Goal: Information Seeking & Learning: Learn about a topic

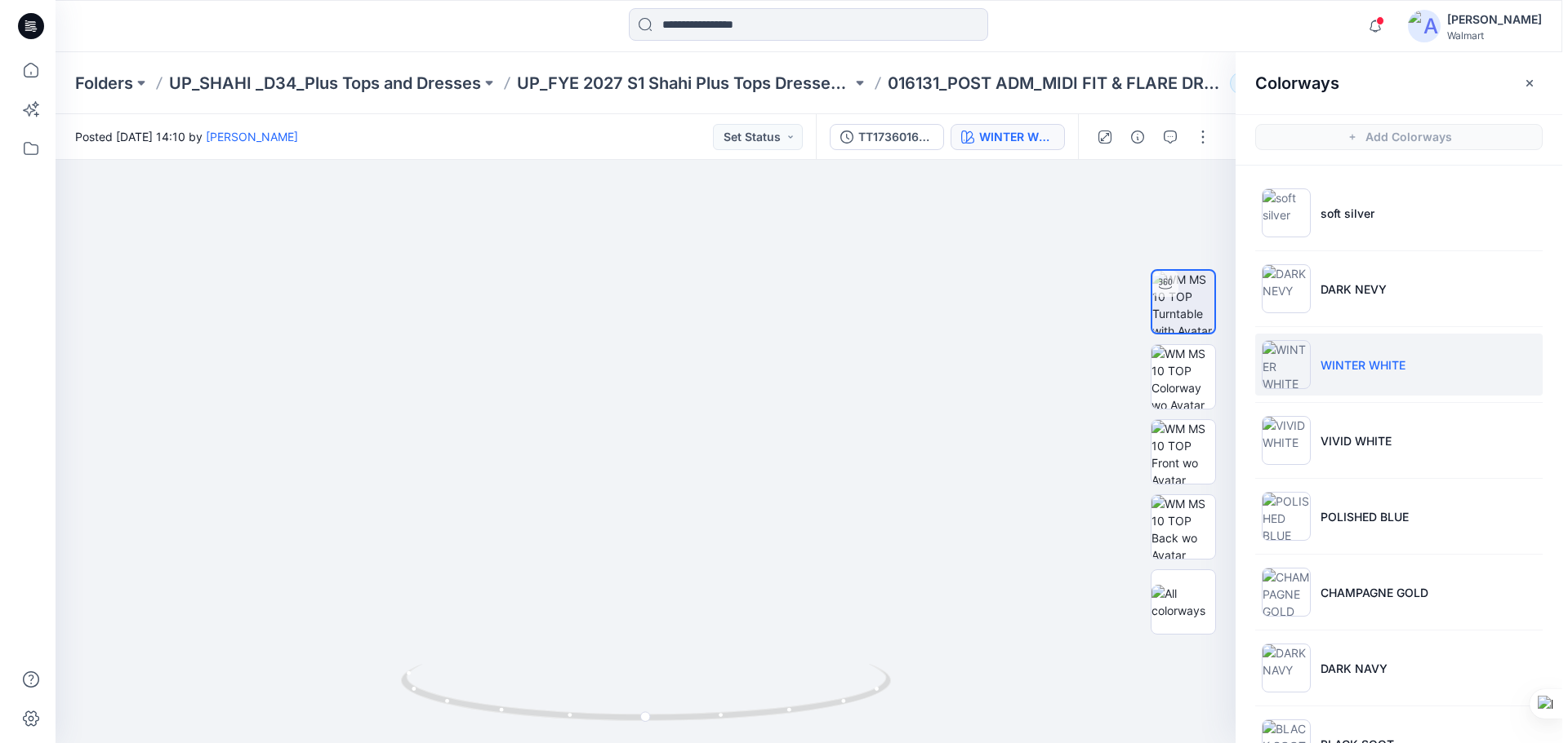
scroll to position [327, 0]
click at [24, 29] on icon at bounding box center [24, 26] width 26 height 26
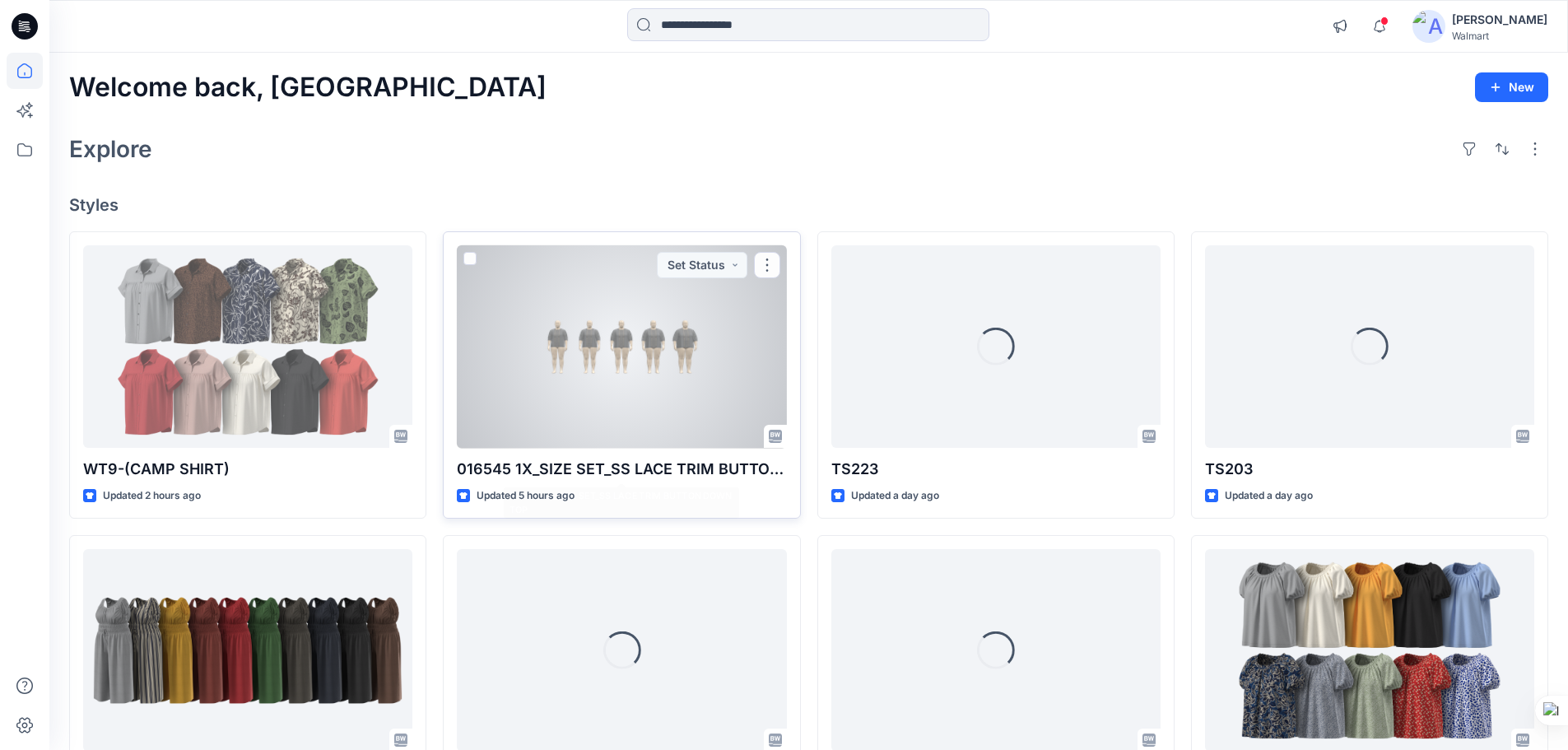
click at [624, 361] on div at bounding box center [621, 347] width 330 height 204
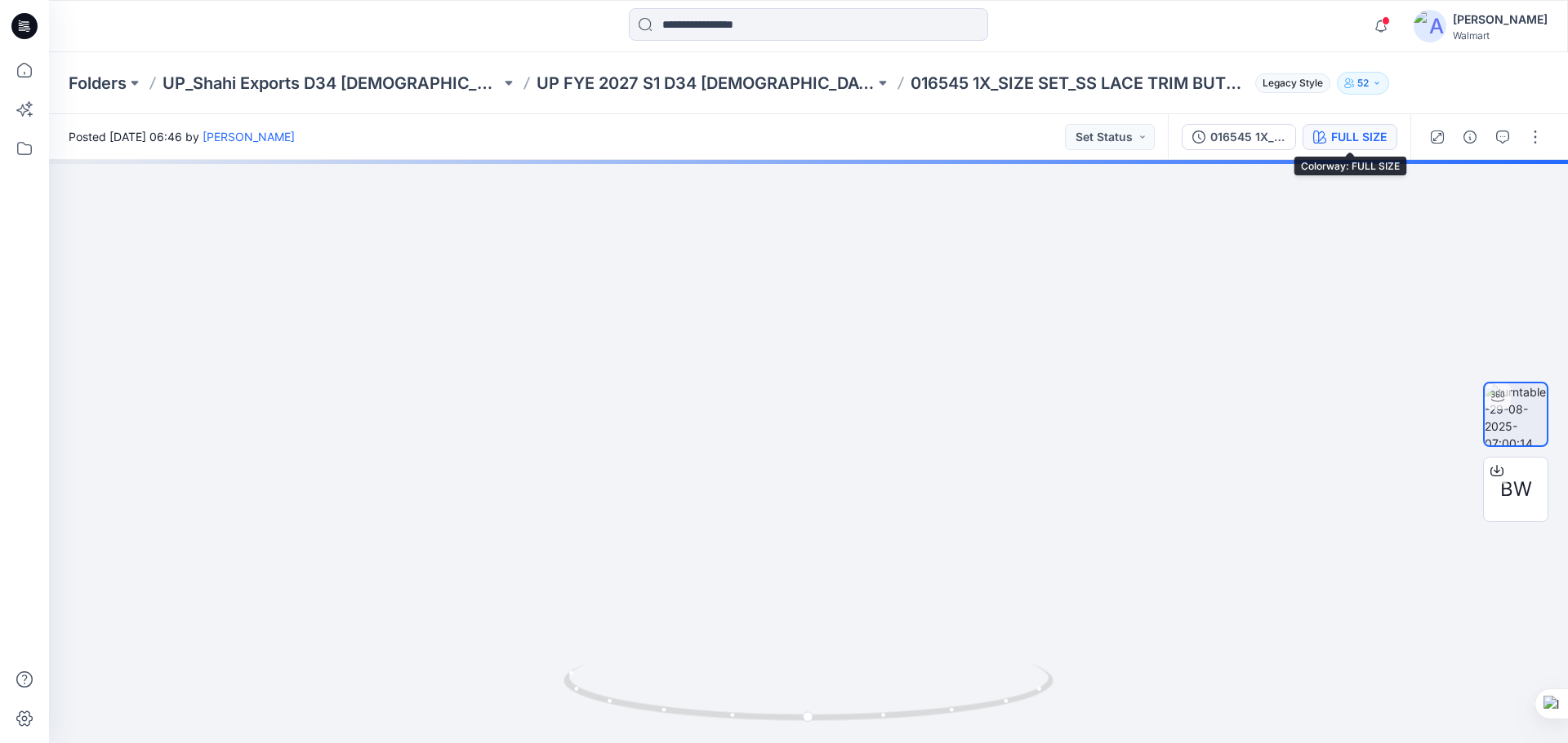
click at [1353, 134] on div "FULL SIZE" at bounding box center [1359, 136] width 55 height 17
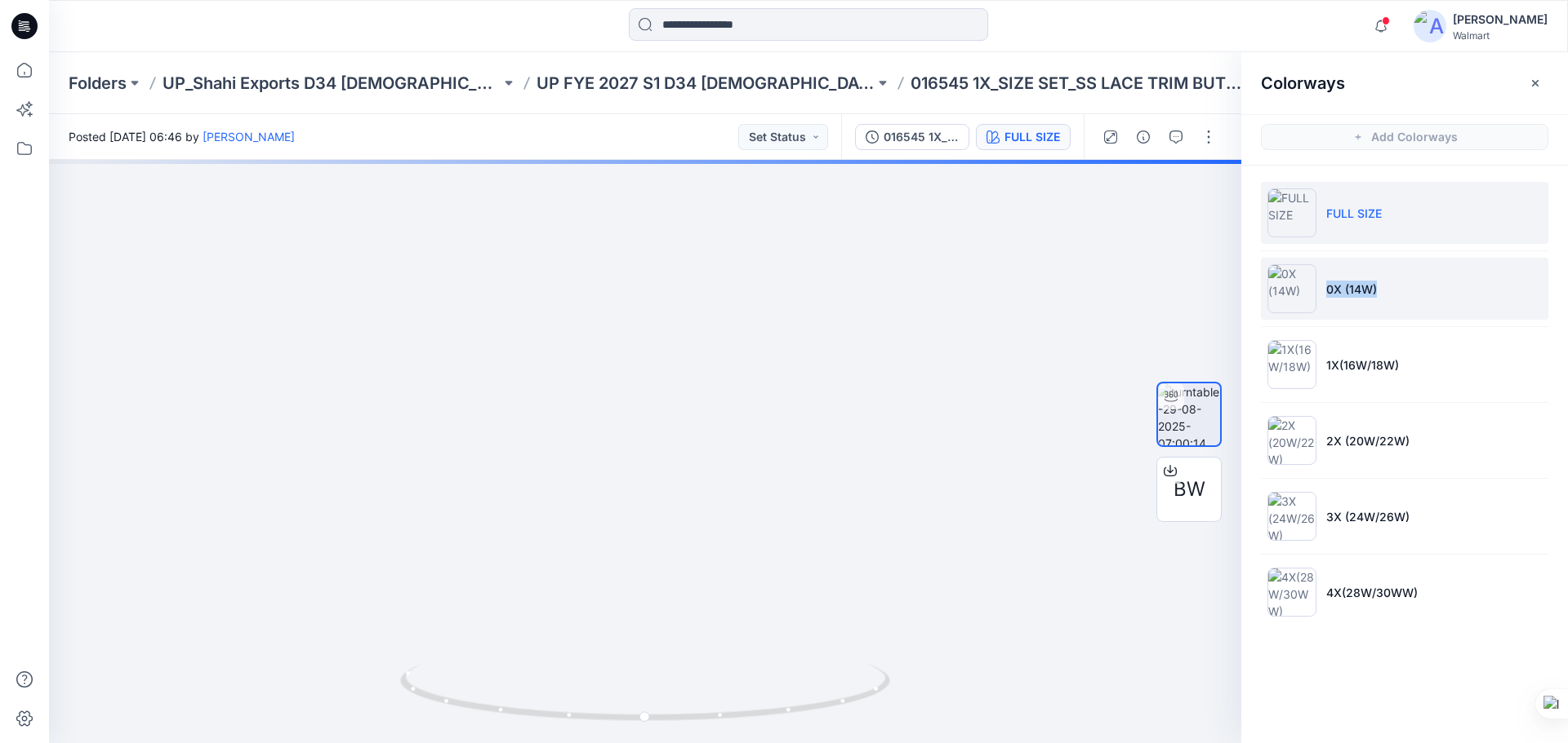
drag, startPoint x: 1328, startPoint y: 291, endPoint x: 1380, endPoint y: 291, distance: 52.0
click at [1380, 291] on li "0X (14W)" at bounding box center [1404, 288] width 287 height 62
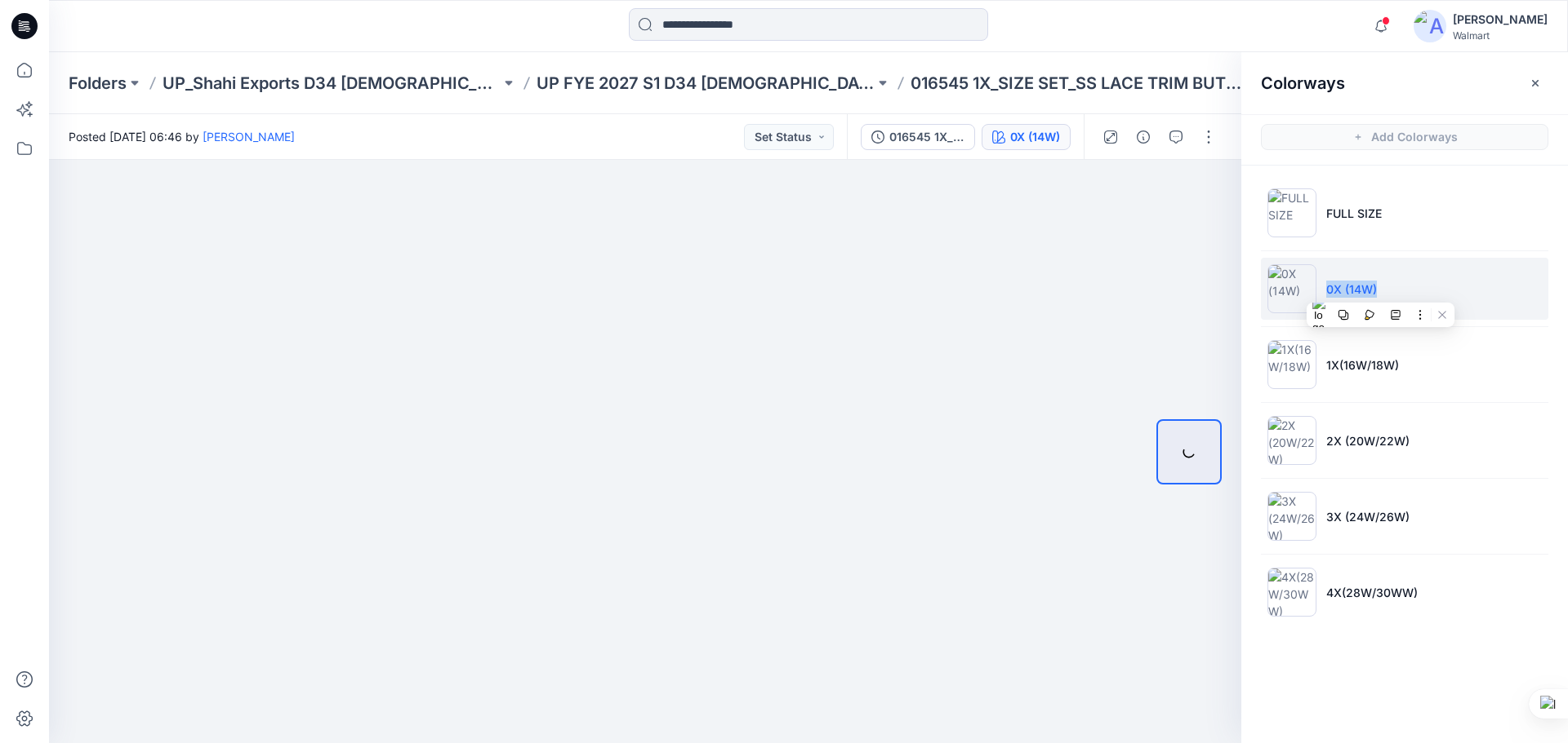
copy p "0X (14W)"
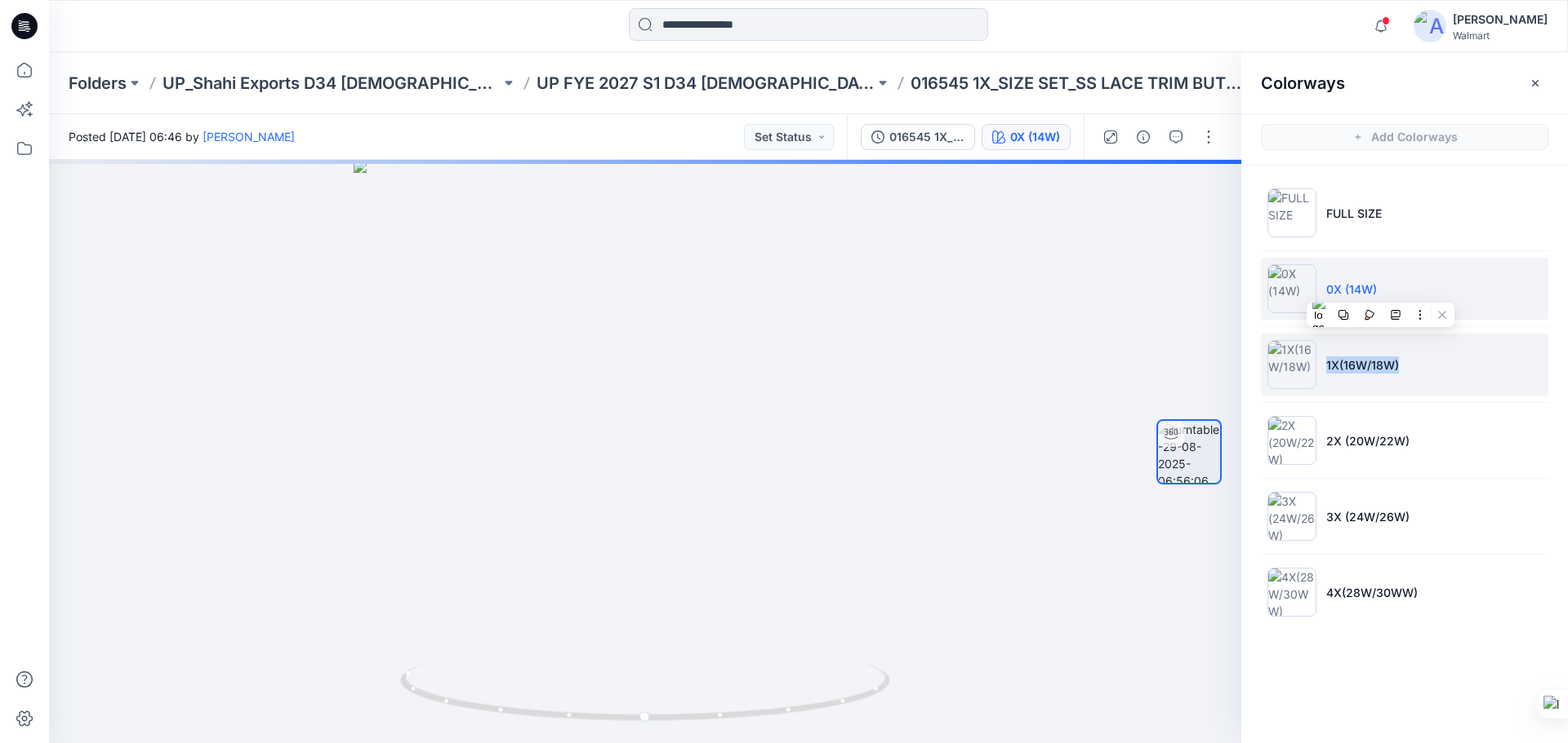
drag, startPoint x: 1328, startPoint y: 366, endPoint x: 1410, endPoint y: 375, distance: 82.5
click at [1410, 375] on li "1X(16W/18W)" at bounding box center [1404, 364] width 287 height 62
copy p "1X(16W/18W)"
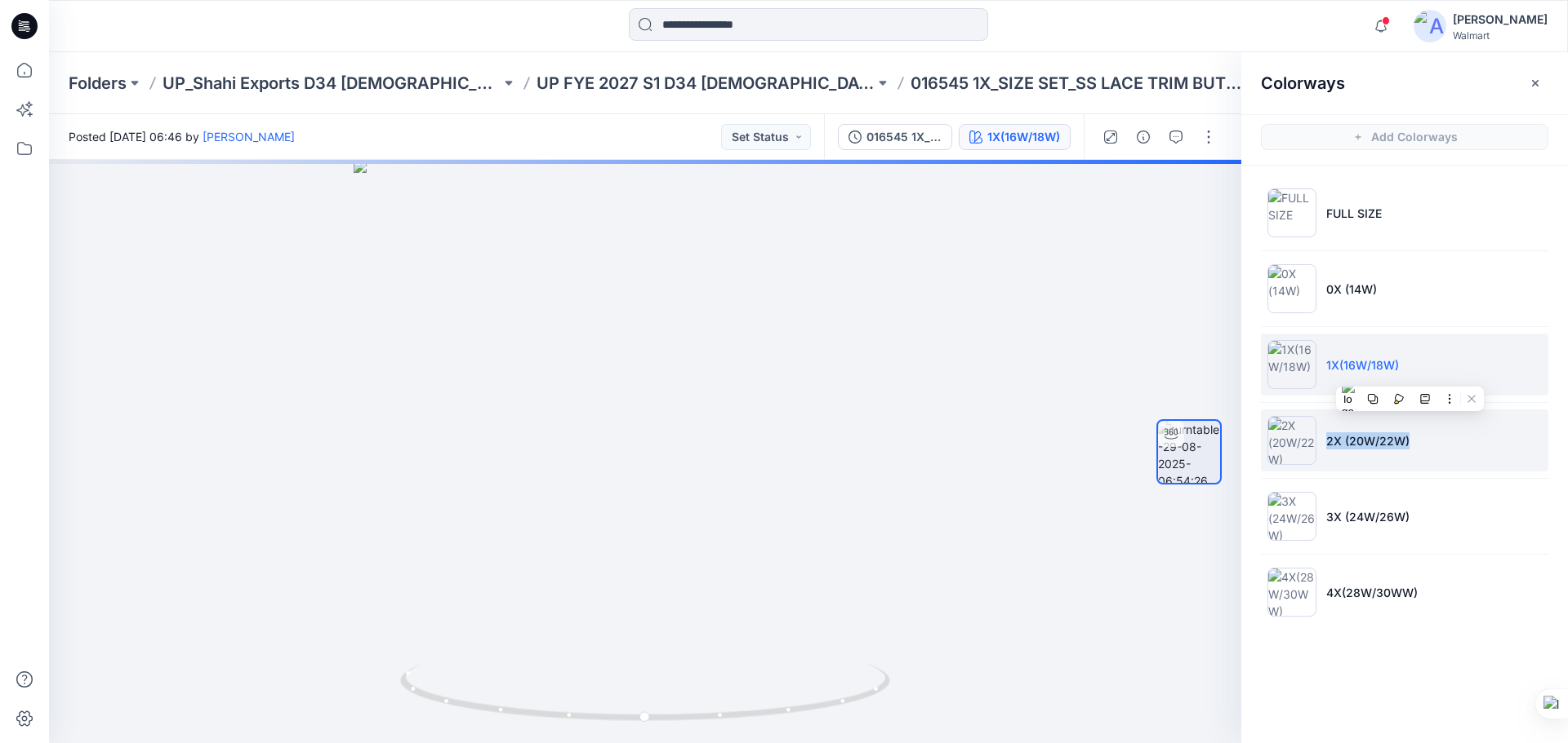
drag, startPoint x: 1328, startPoint y: 446, endPoint x: 1419, endPoint y: 445, distance: 91.0
click at [1419, 445] on li "2X (20W/22W)" at bounding box center [1404, 440] width 287 height 62
copy p "2X (20W/22W)"
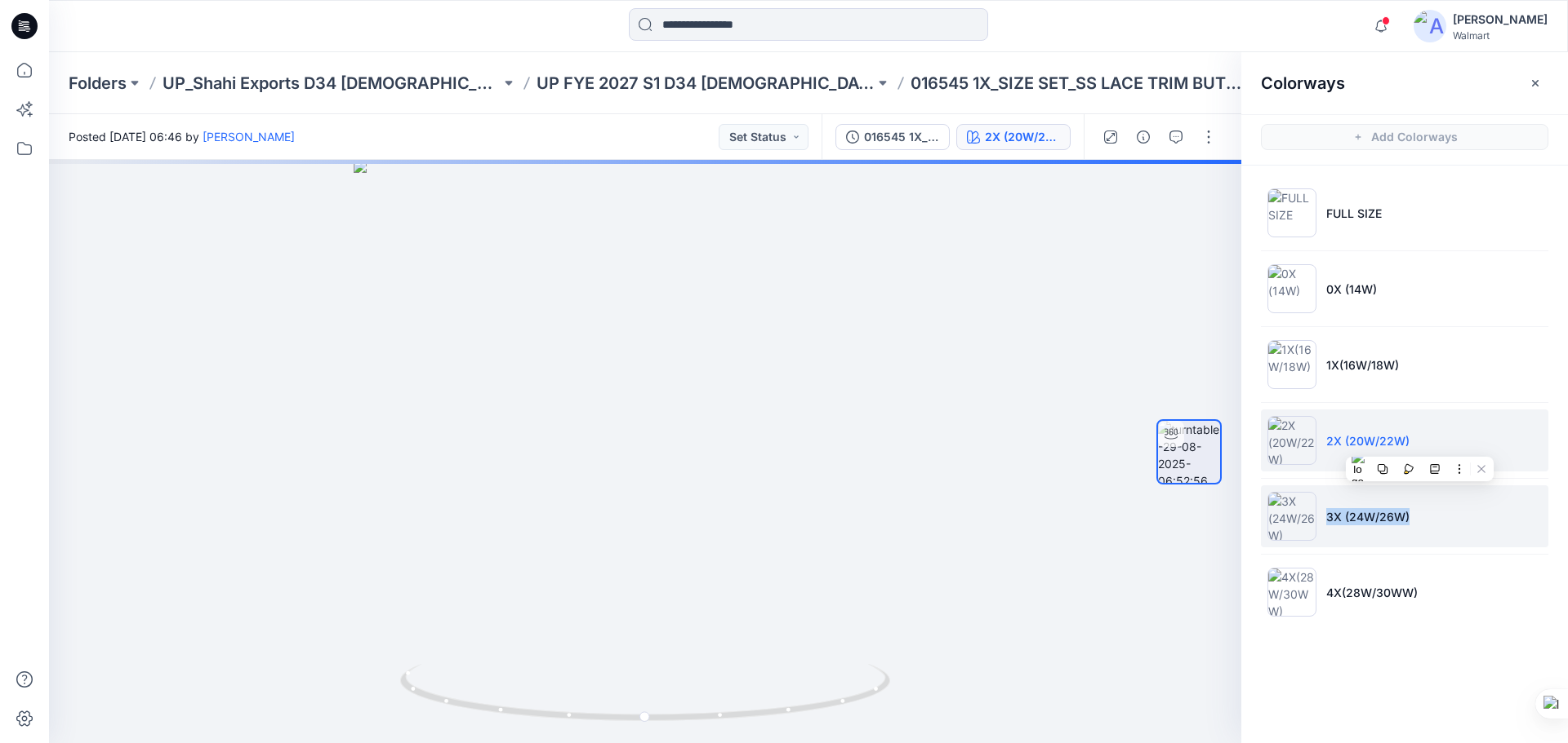
drag, startPoint x: 1329, startPoint y: 520, endPoint x: 1410, endPoint y: 519, distance: 81.0
click at [1410, 519] on li "3X (24W/26W)" at bounding box center [1404, 516] width 287 height 62
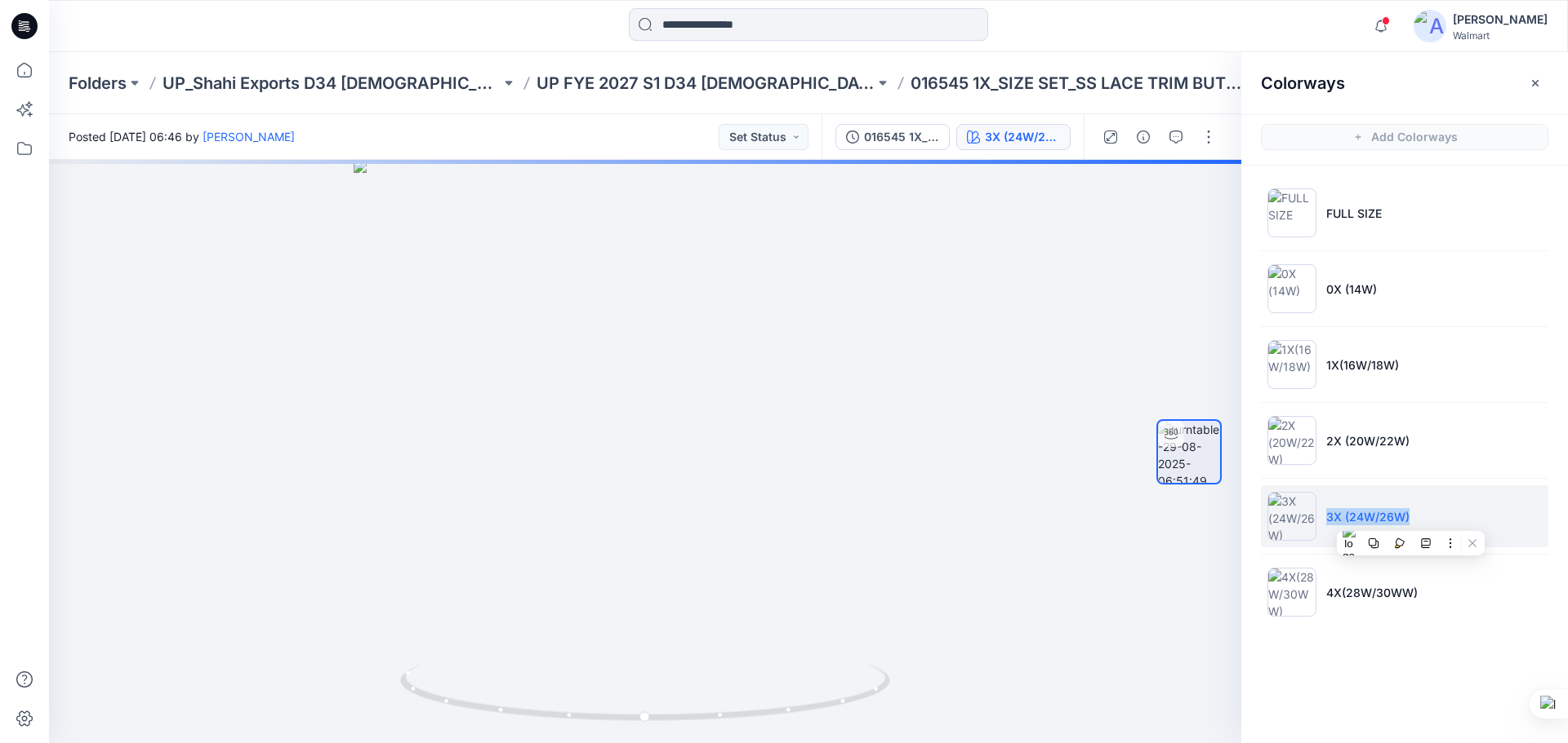
copy p "3X (24W/26W)"
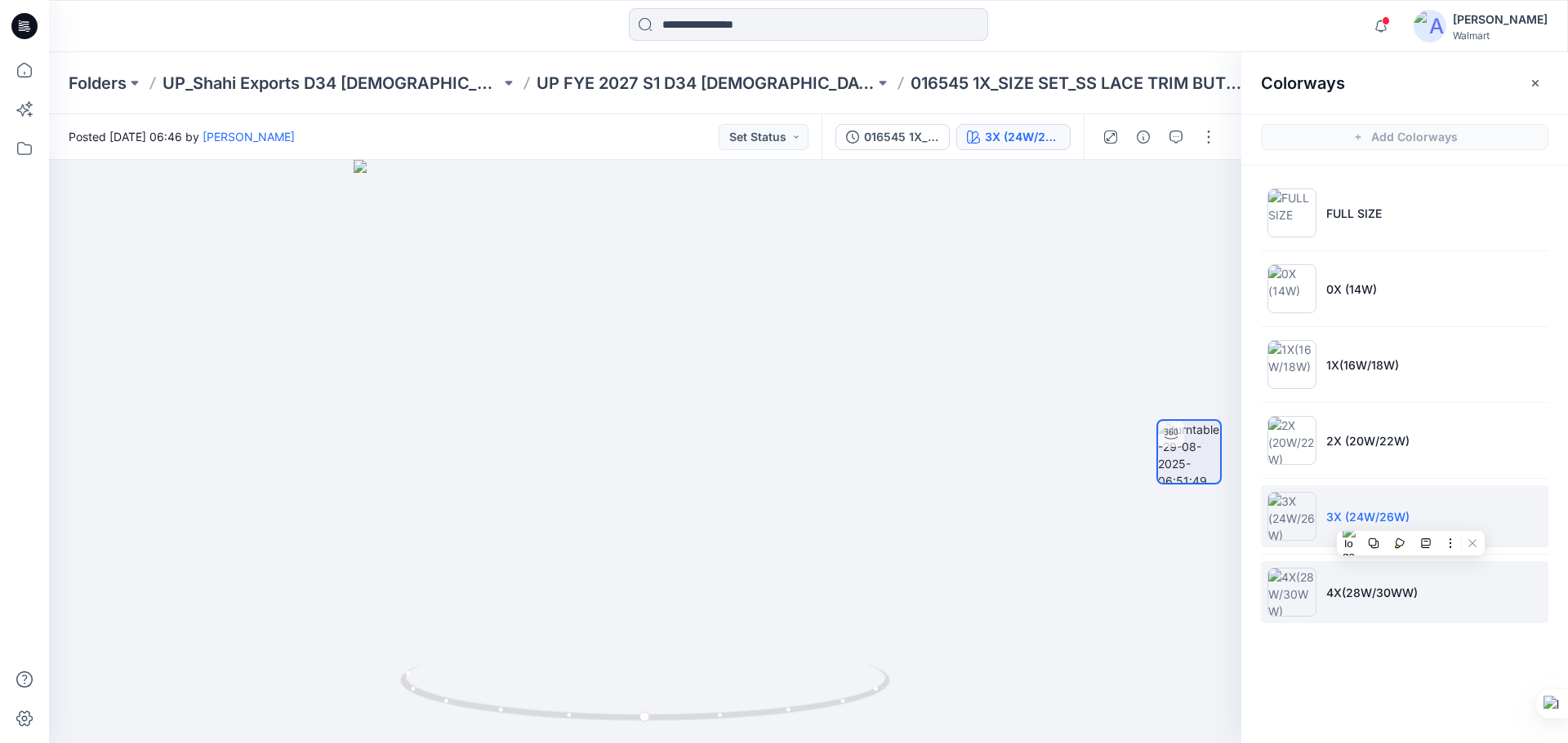
click at [1333, 593] on p "4X(28W/30WW)" at bounding box center [1371, 593] width 91 height 17
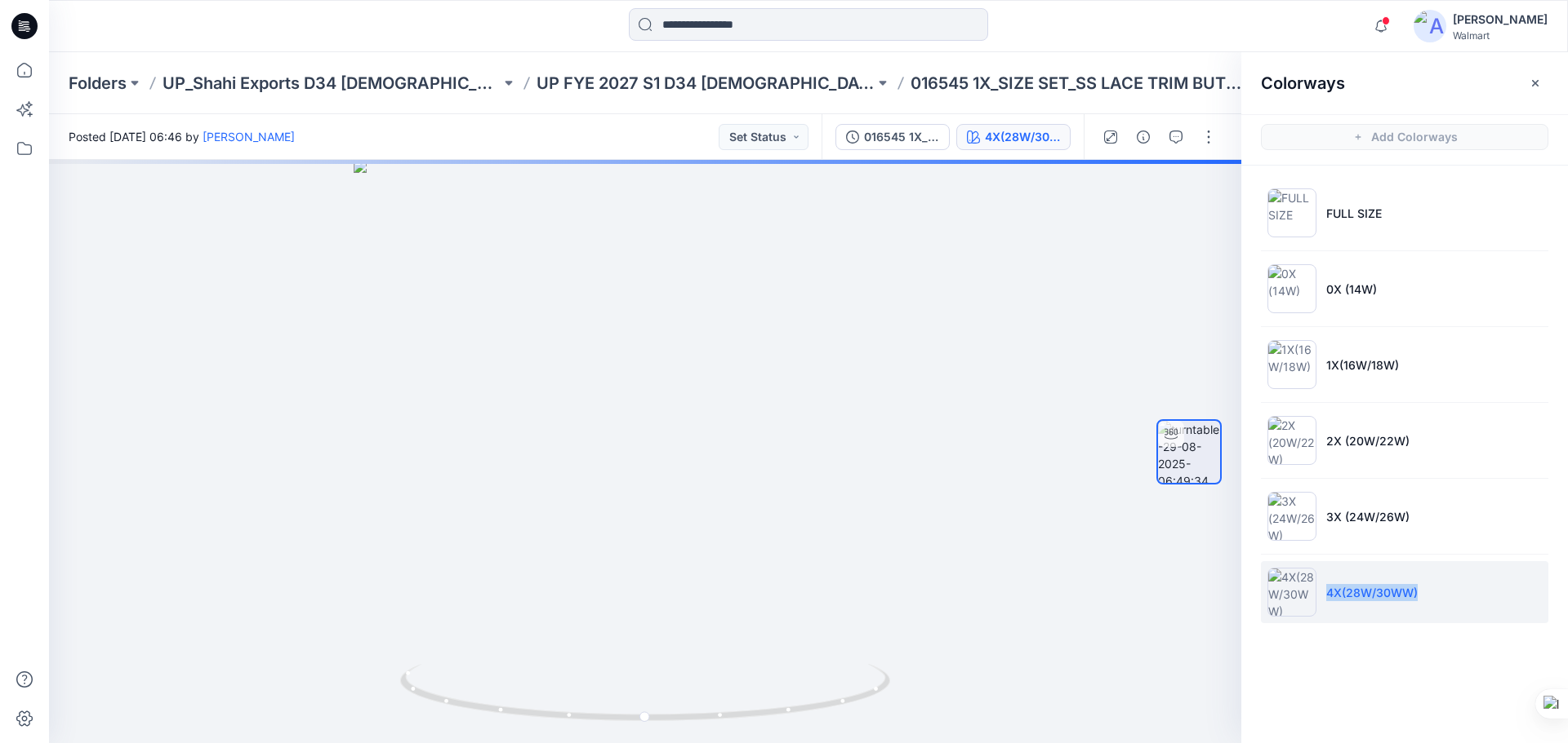
drag, startPoint x: 1327, startPoint y: 592, endPoint x: 1422, endPoint y: 594, distance: 95.0
click at [1422, 594] on li "4X(28W/30WW)" at bounding box center [1404, 592] width 287 height 62
copy p "4X(28W/30WW)"
